Goal: Task Accomplishment & Management: Complete application form

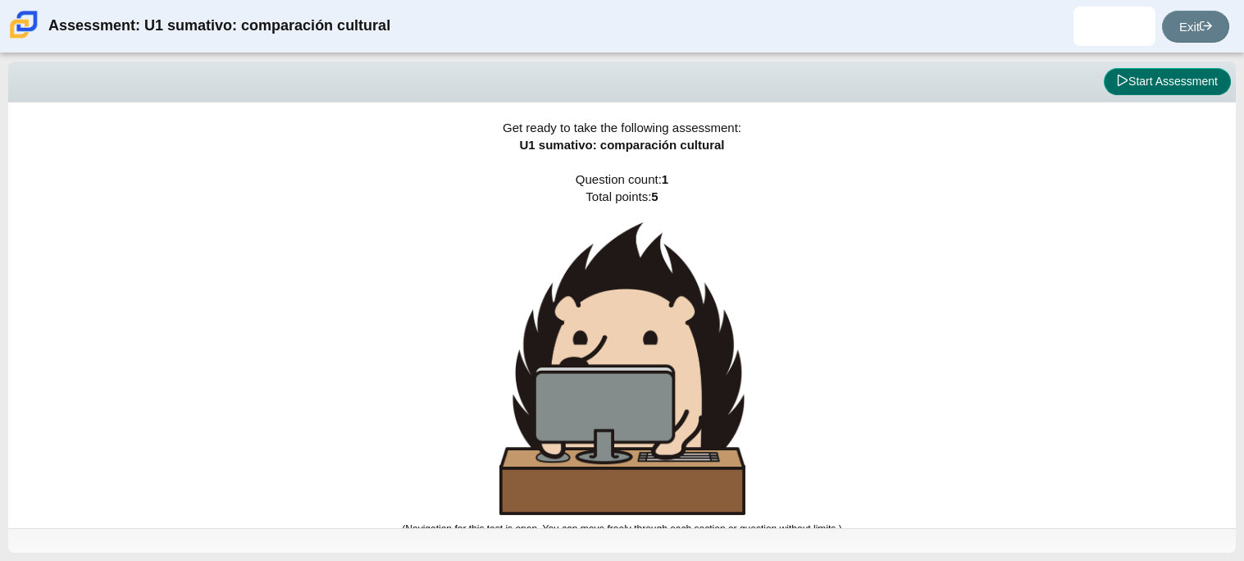
click at [1130, 89] on button "Start Assessment" at bounding box center [1167, 82] width 127 height 28
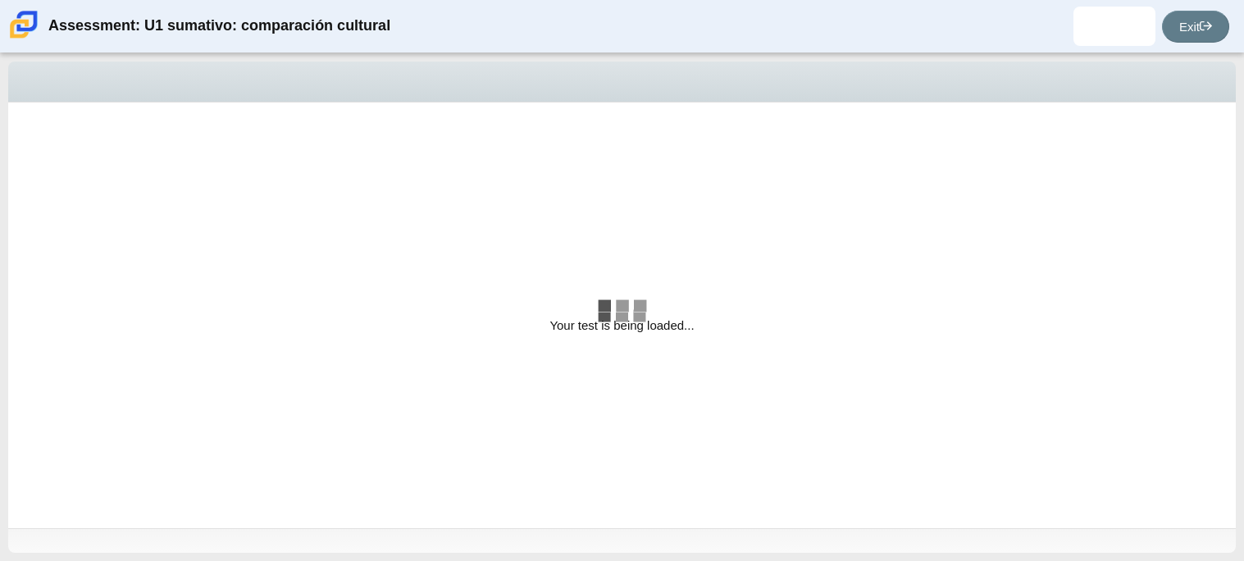
select select "3552ec0a-f7bd-4ed7-8124-bb9143c6cc53"
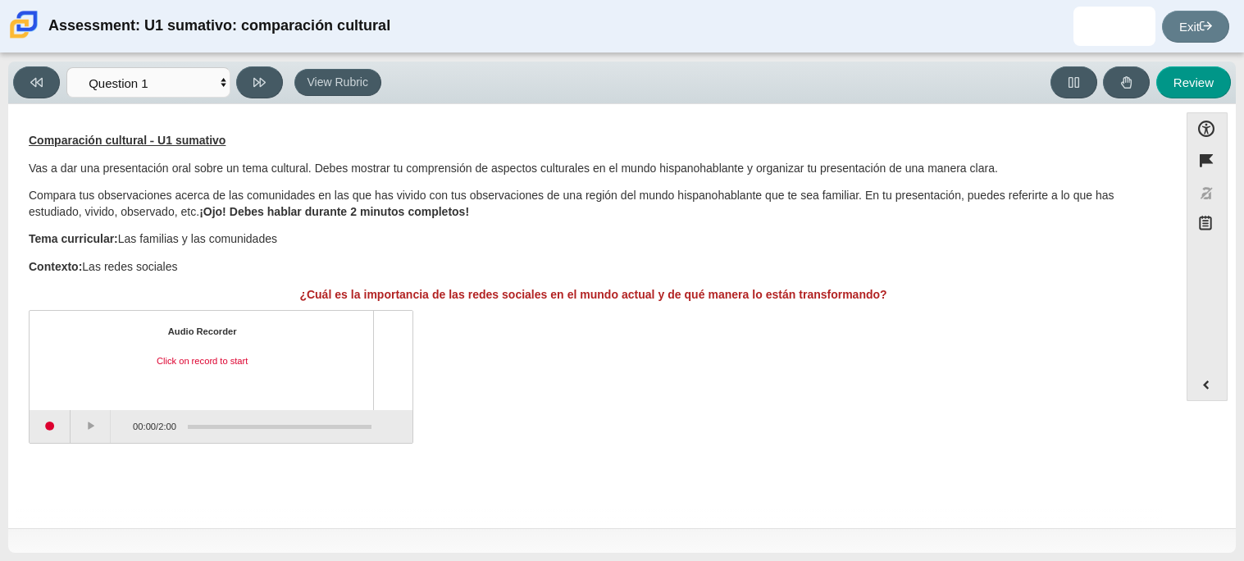
click at [547, 239] on p "Tema curricular: Las familias y las comunidades" at bounding box center [594, 239] width 1130 height 16
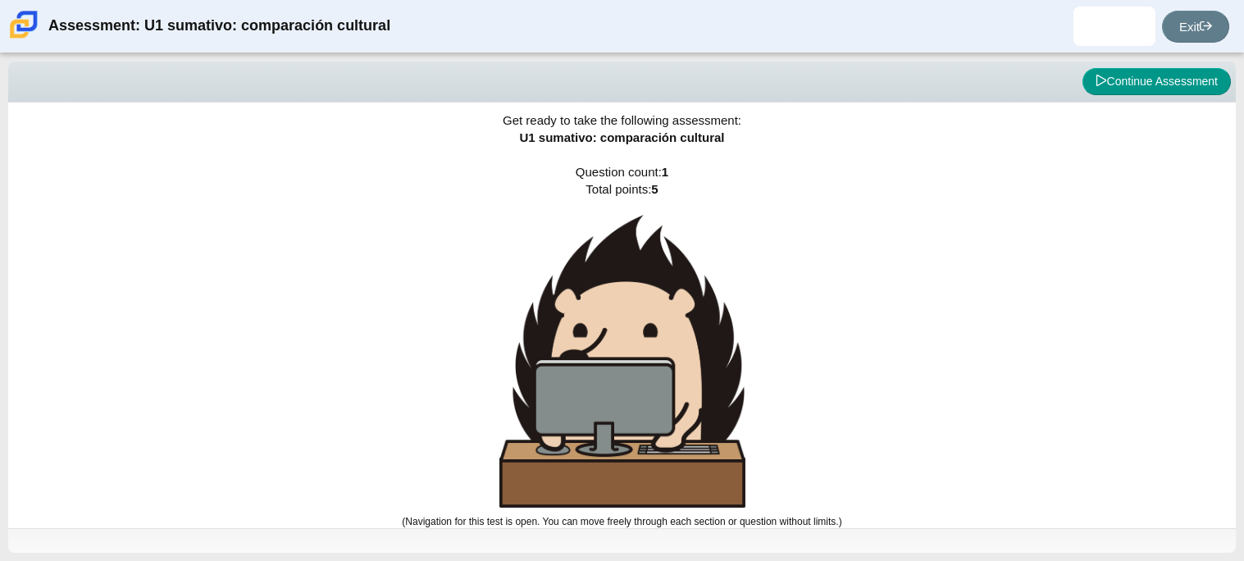
scroll to position [9, 0]
click at [1162, 74] on button "Continue Assessment" at bounding box center [1157, 82] width 148 height 28
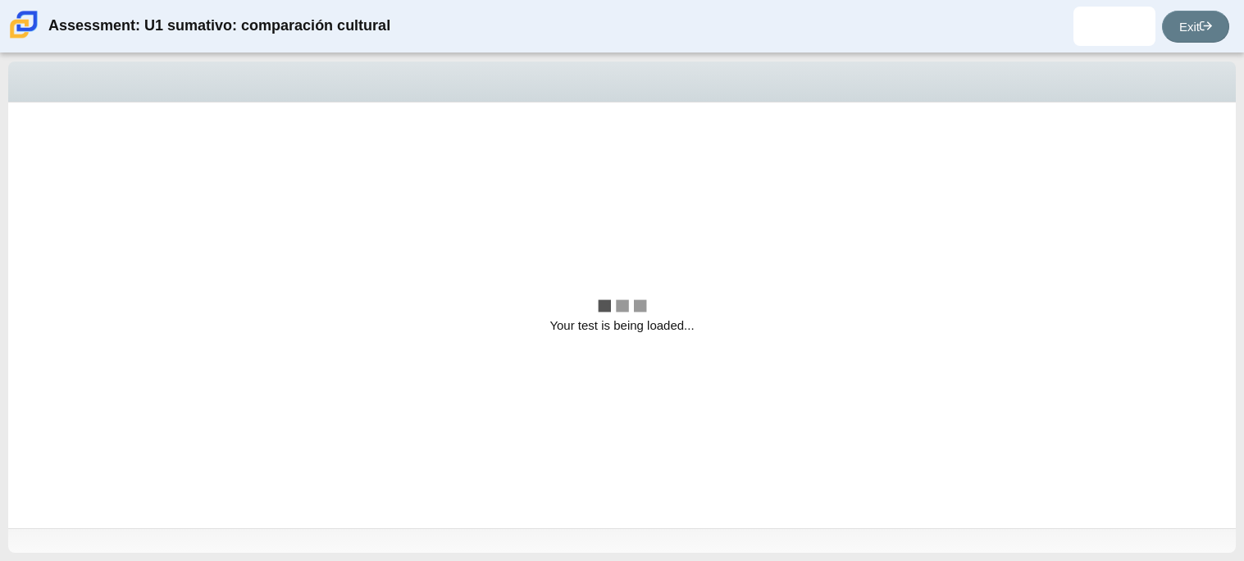
scroll to position [0, 0]
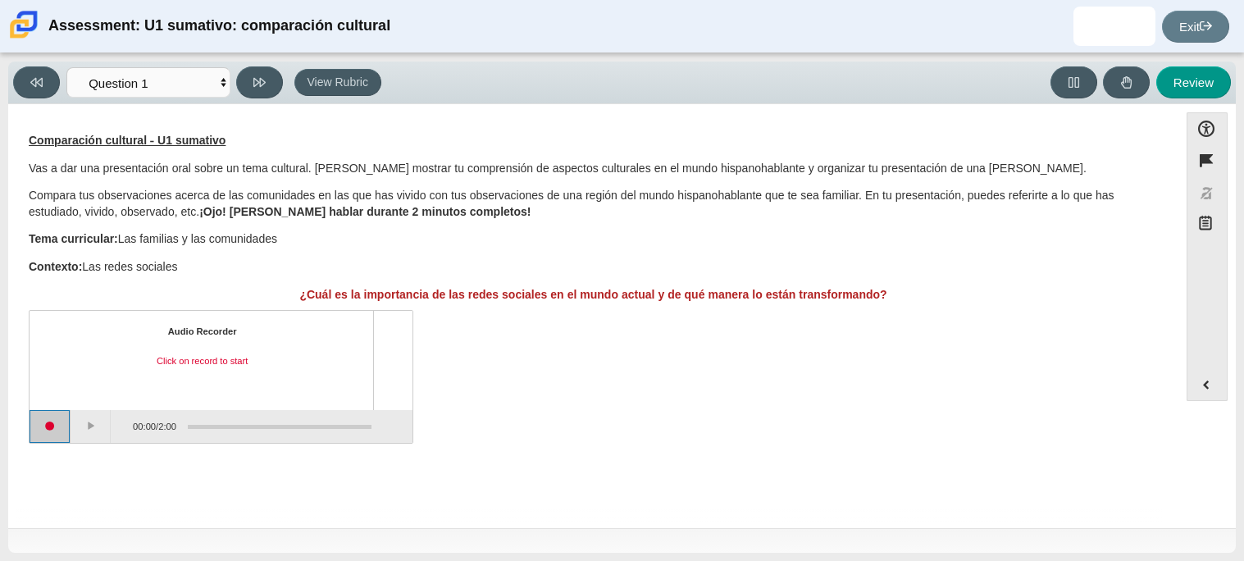
click at [57, 427] on button "Start recording" at bounding box center [50, 426] width 41 height 33
click at [58, 437] on button "Stop recording" at bounding box center [50, 426] width 41 height 33
click at [89, 432] on button "Play" at bounding box center [91, 426] width 41 height 33
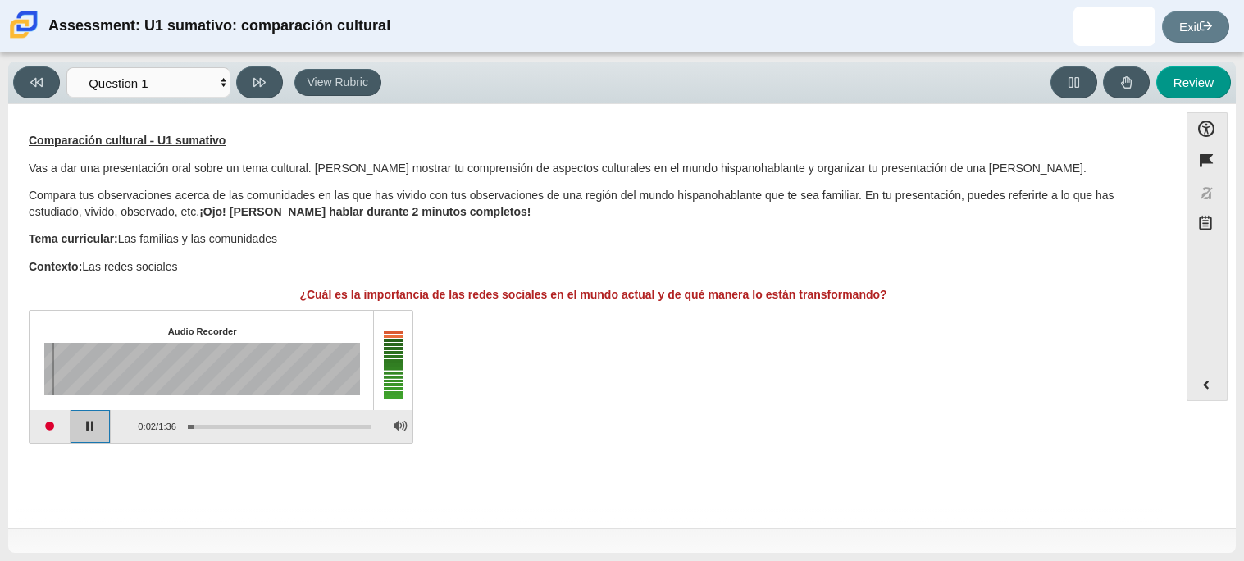
click at [86, 429] on button "Pause playback" at bounding box center [91, 426] width 41 height 33
click at [55, 425] on button "Start recording" at bounding box center [50, 426] width 41 height 33
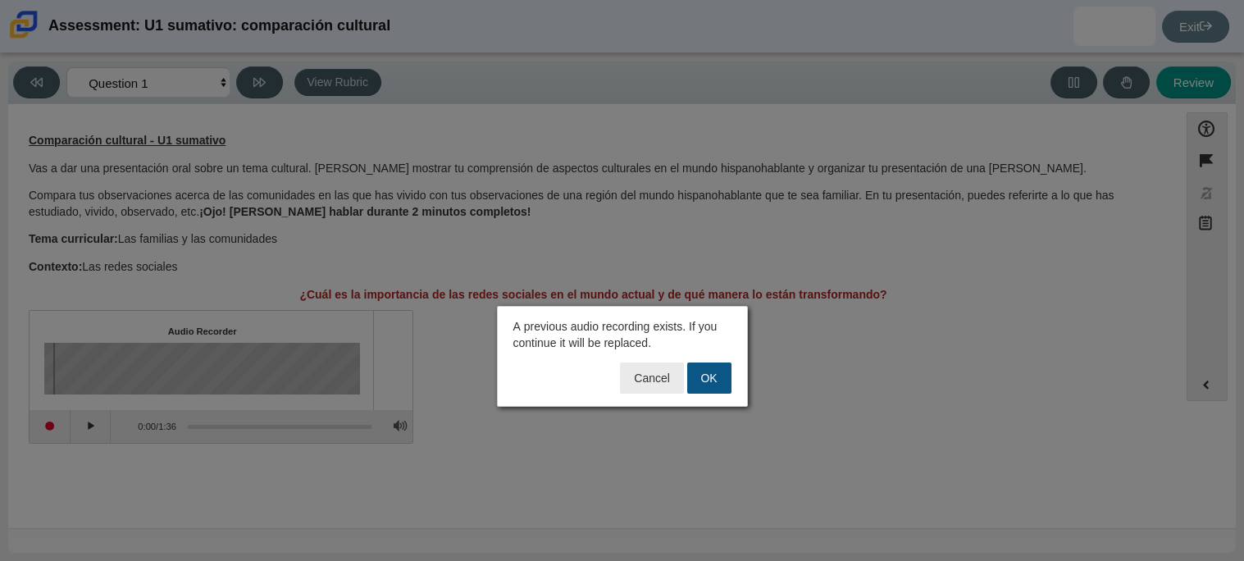
click at [702, 368] on button "OK" at bounding box center [709, 378] width 44 height 31
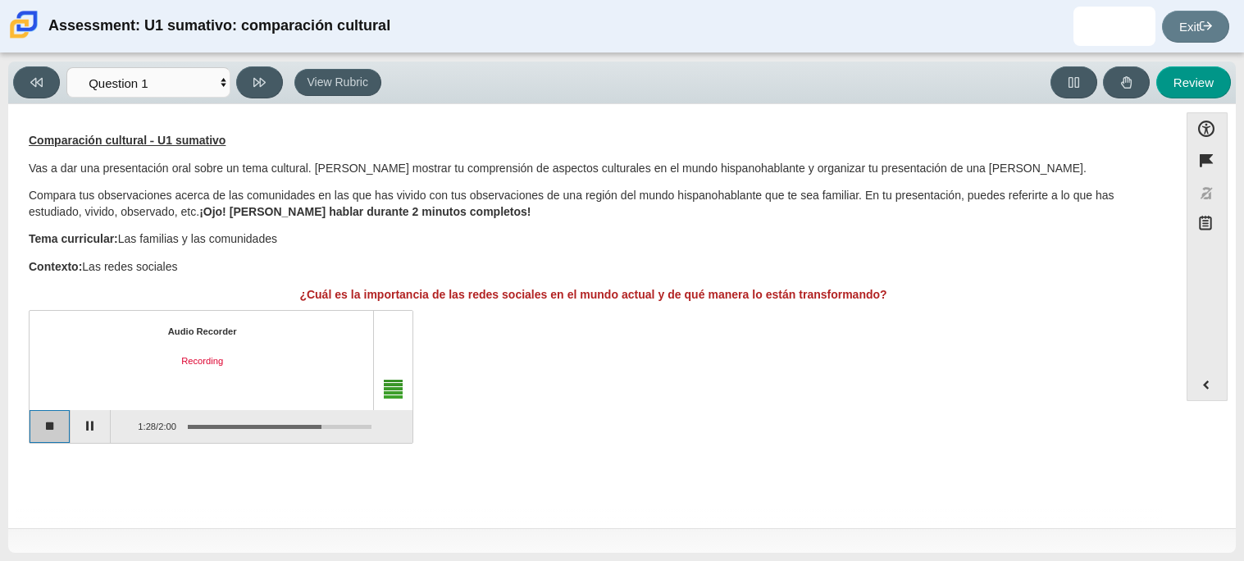
click at [63, 428] on button "Stop recording" at bounding box center [50, 426] width 41 height 33
click at [1185, 88] on button "Review" at bounding box center [1194, 82] width 75 height 32
select select "review"
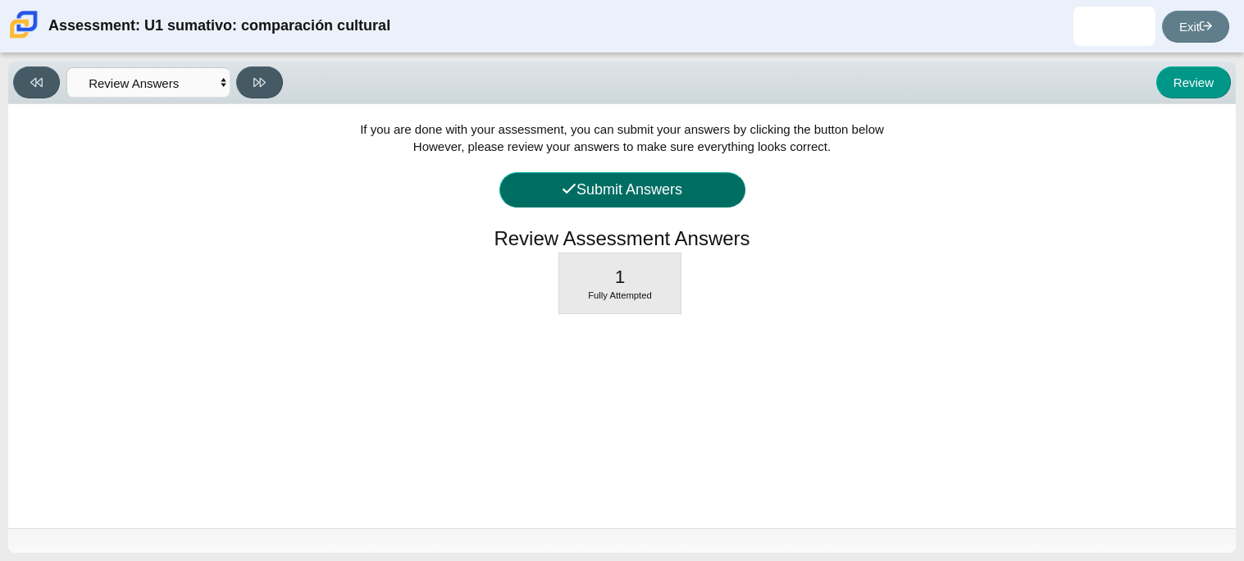
click at [642, 188] on button "Submit Answers" at bounding box center [623, 189] width 246 height 35
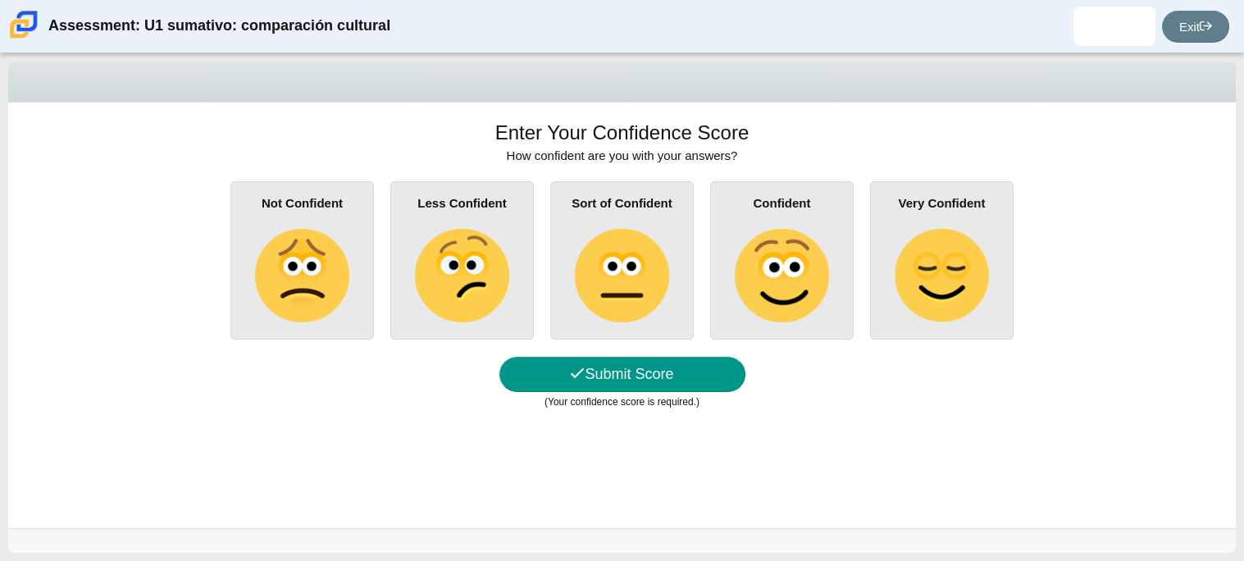
click at [794, 240] on img at bounding box center [782, 276] width 94 height 94
click at [0, 0] on input "Confident" at bounding box center [0, 0] width 0 height 0
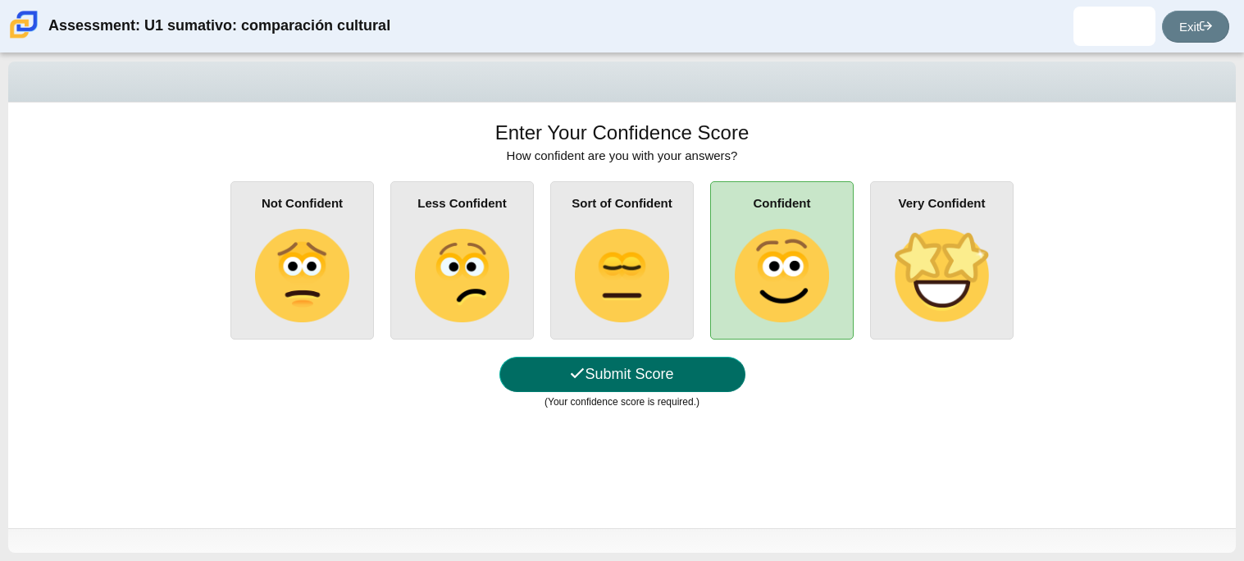
click at [586, 370] on button "Submit Score" at bounding box center [623, 374] width 246 height 35
